Goal: Task Accomplishment & Management: Manage account settings

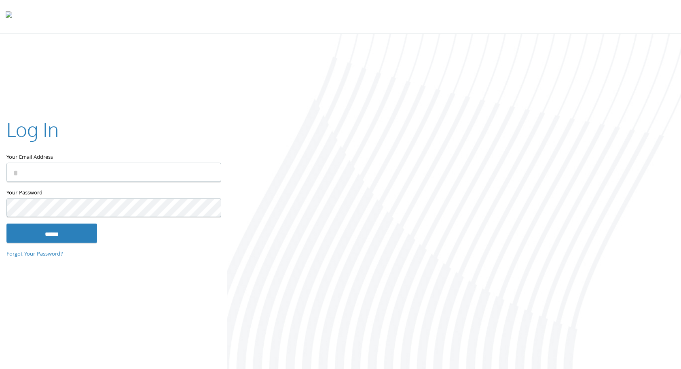
type input "**********"
click at [6, 223] on input "******" at bounding box center [51, 232] width 91 height 19
type input "**********"
click at [6, 223] on input "******" at bounding box center [51, 232] width 91 height 19
